Goal: Task Accomplishment & Management: Manage account settings

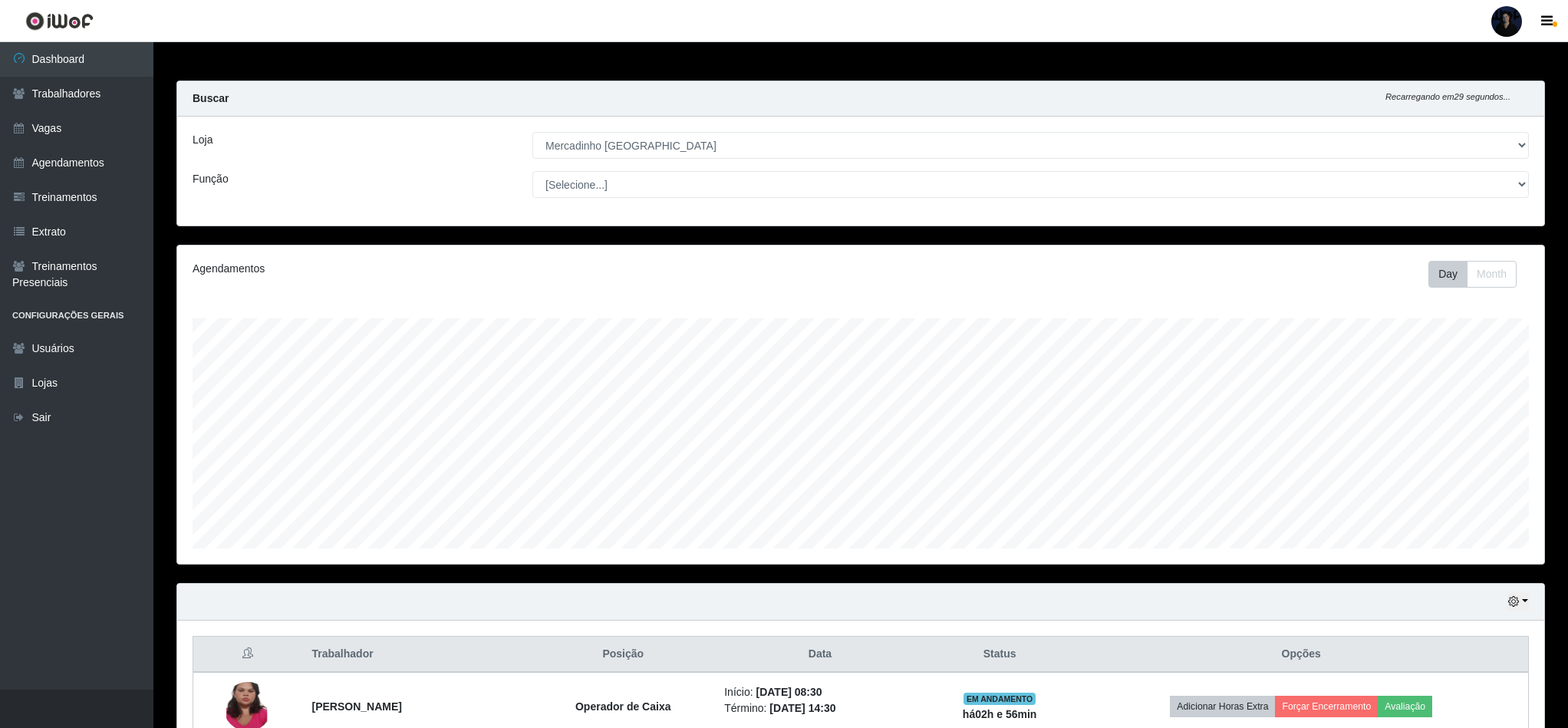
select select "345"
click at [1506, 16] on div at bounding box center [1507, 21] width 31 height 31
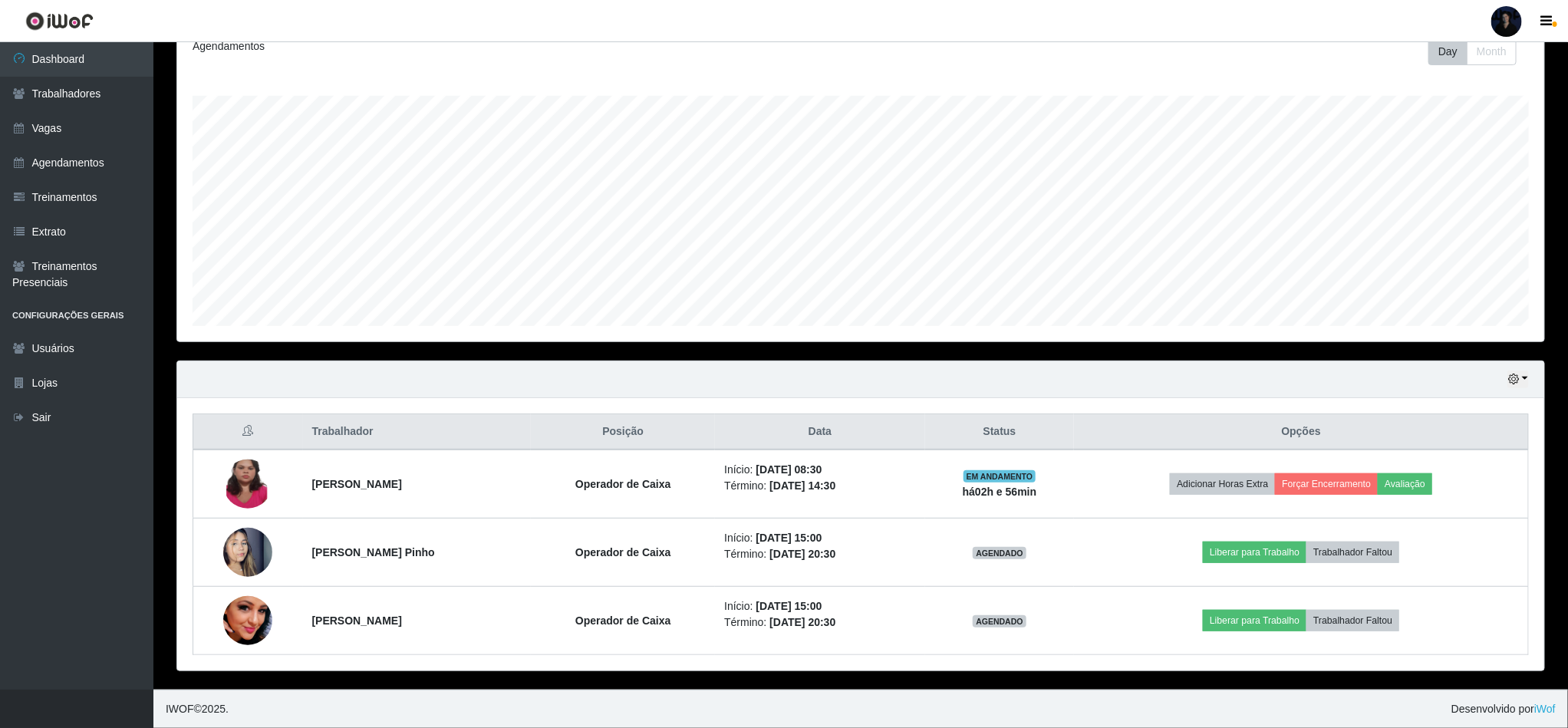
scroll to position [320, 1366]
click at [1448, 117] on button "Sair" at bounding box center [1476, 119] width 138 height 32
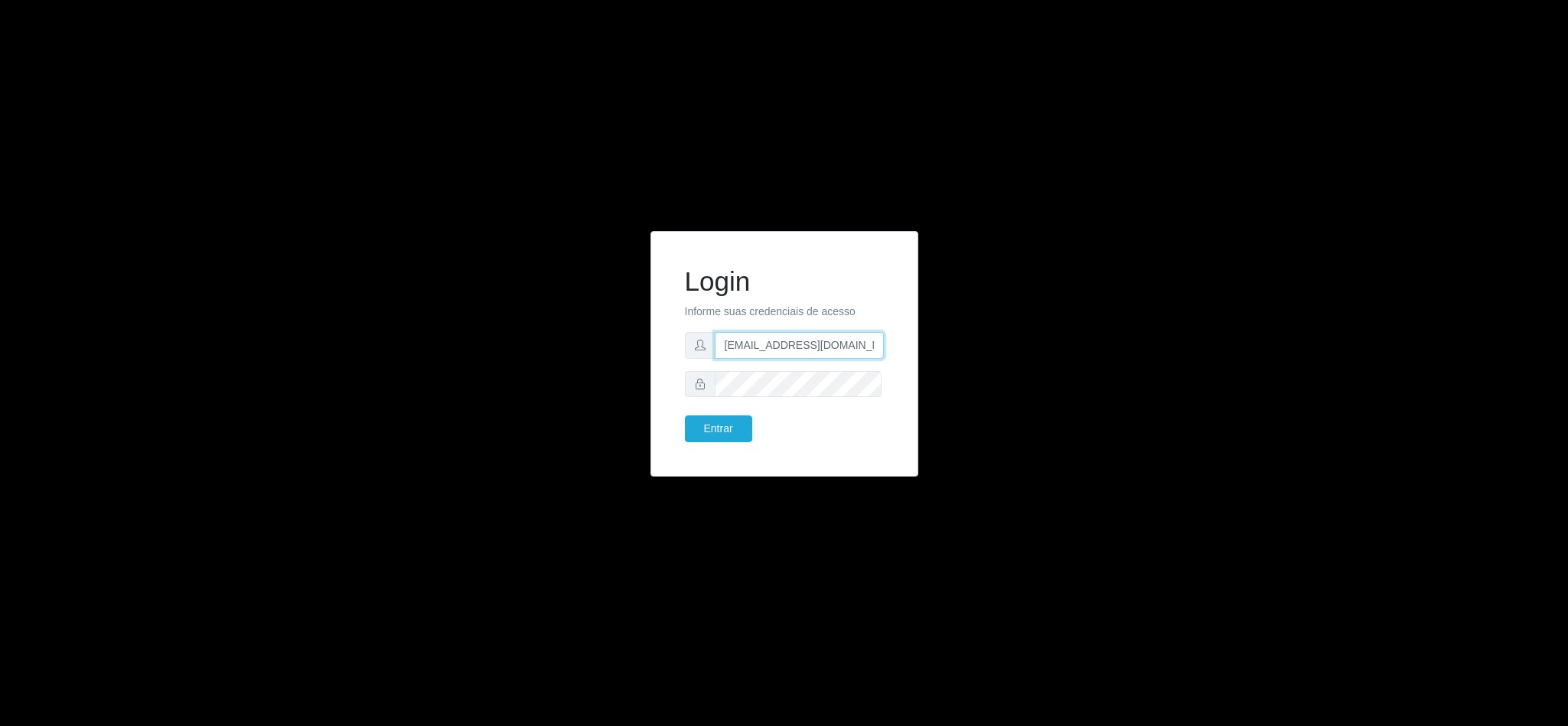
click at [847, 343] on input "anacarina390@mercadinhosaofco.com" at bounding box center [799, 345] width 169 height 27
type input "anacarina390@queiroz.com"
click at [702, 432] on button "Entrar" at bounding box center [719, 428] width 68 height 27
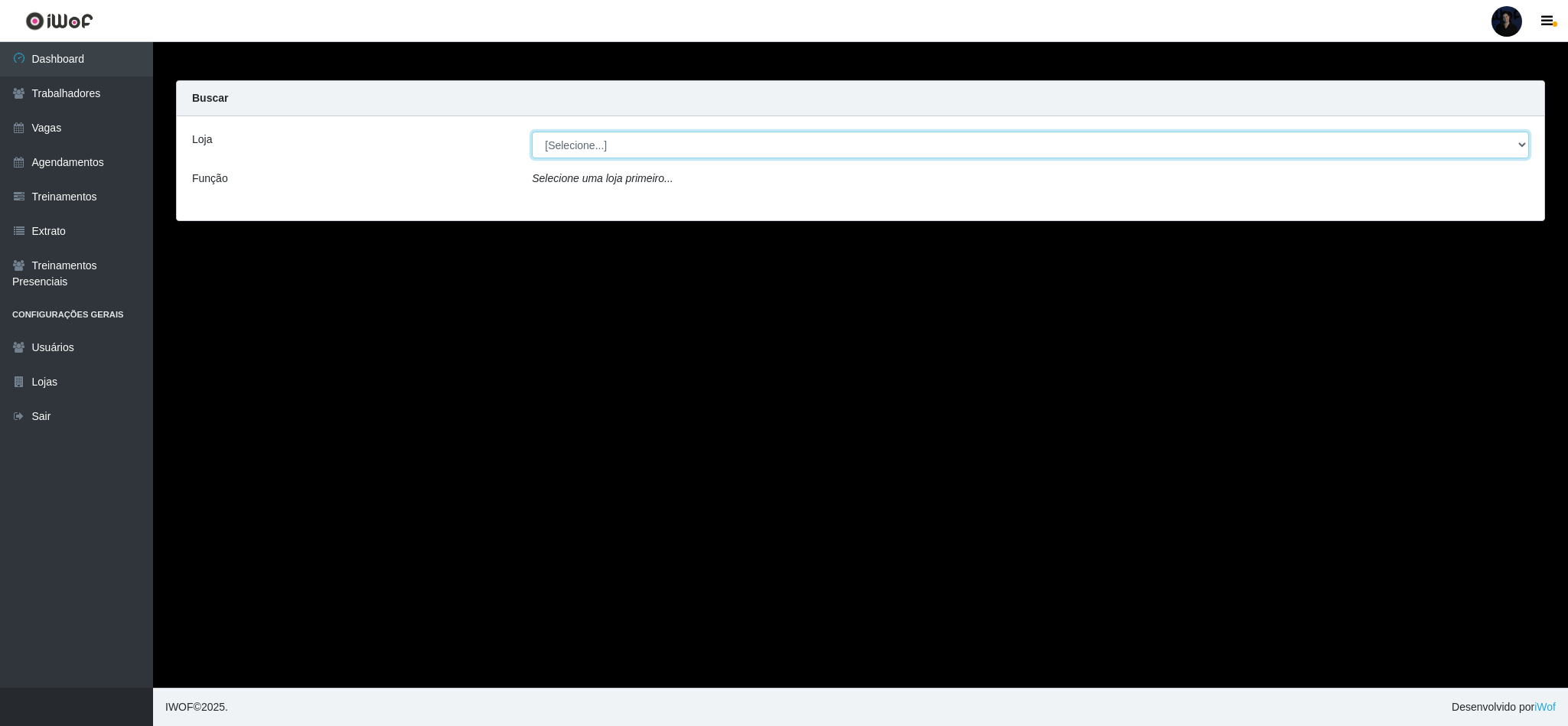
click at [577, 143] on select "[Selecione...] Hiper Queiroz - Nova Betânia Queiroz Atacadão - Ceará Mirim Quei…" at bounding box center [1031, 145] width 997 height 27
select select "225"
click at [532, 132] on select "[Selecione...] Hiper Queiroz - Nova Betânia Queiroz Atacadão - Ceará Mirim Quei…" at bounding box center [1031, 145] width 997 height 27
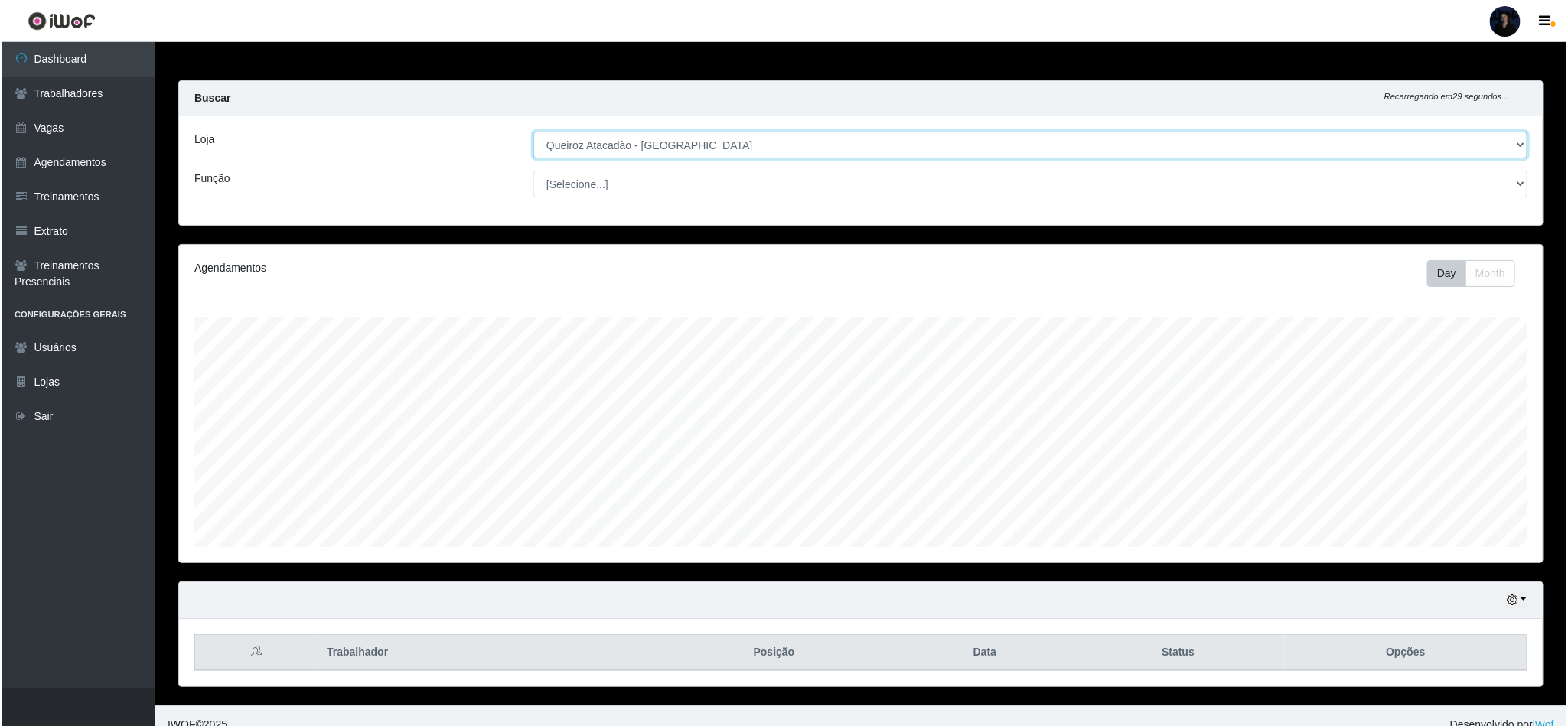
scroll to position [319, 1362]
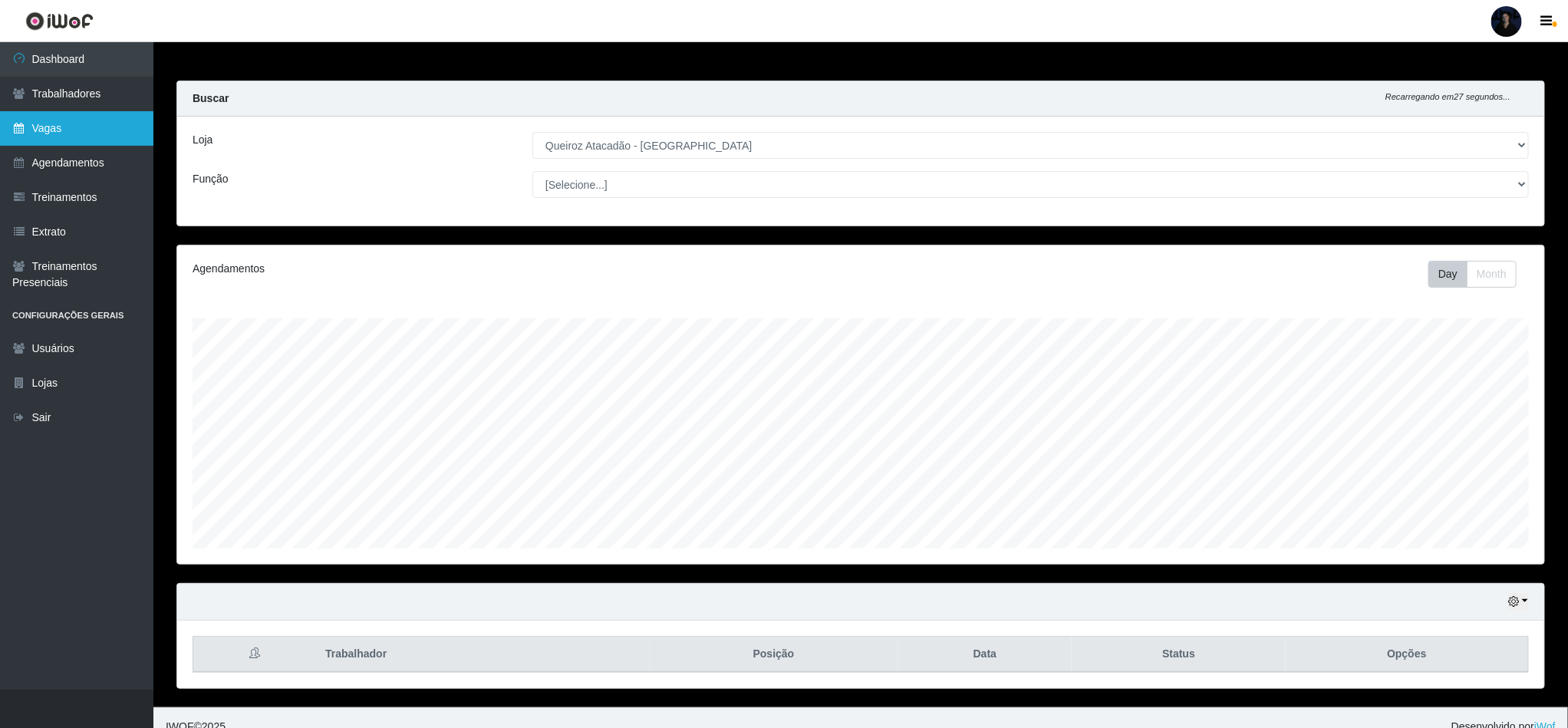
click at [60, 122] on link "Vagas" at bounding box center [76, 129] width 154 height 34
